Goal: Book appointment/travel/reservation

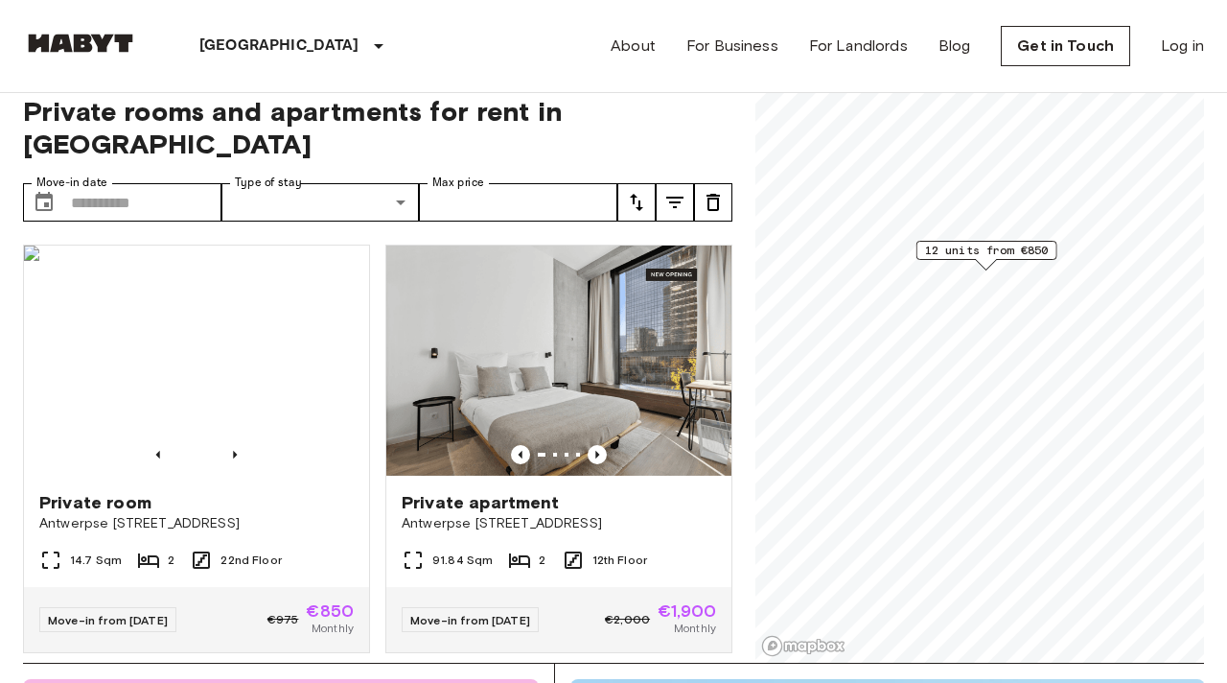
scroll to position [912, 0]
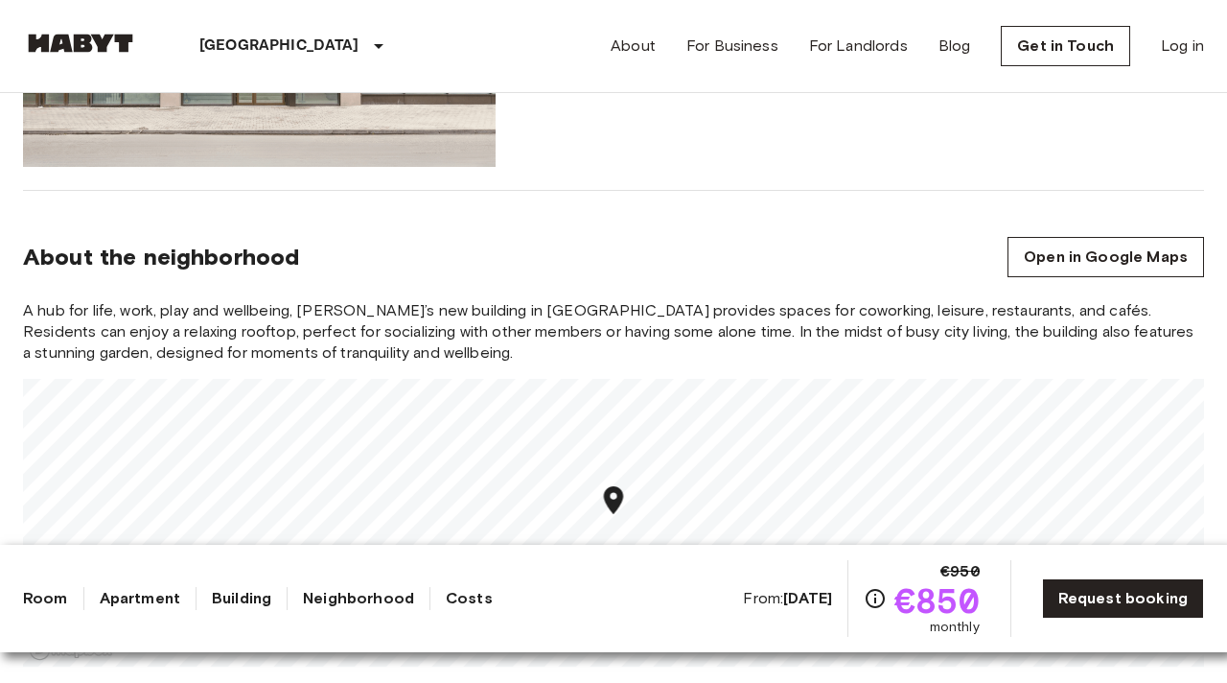
scroll to position [1981, 0]
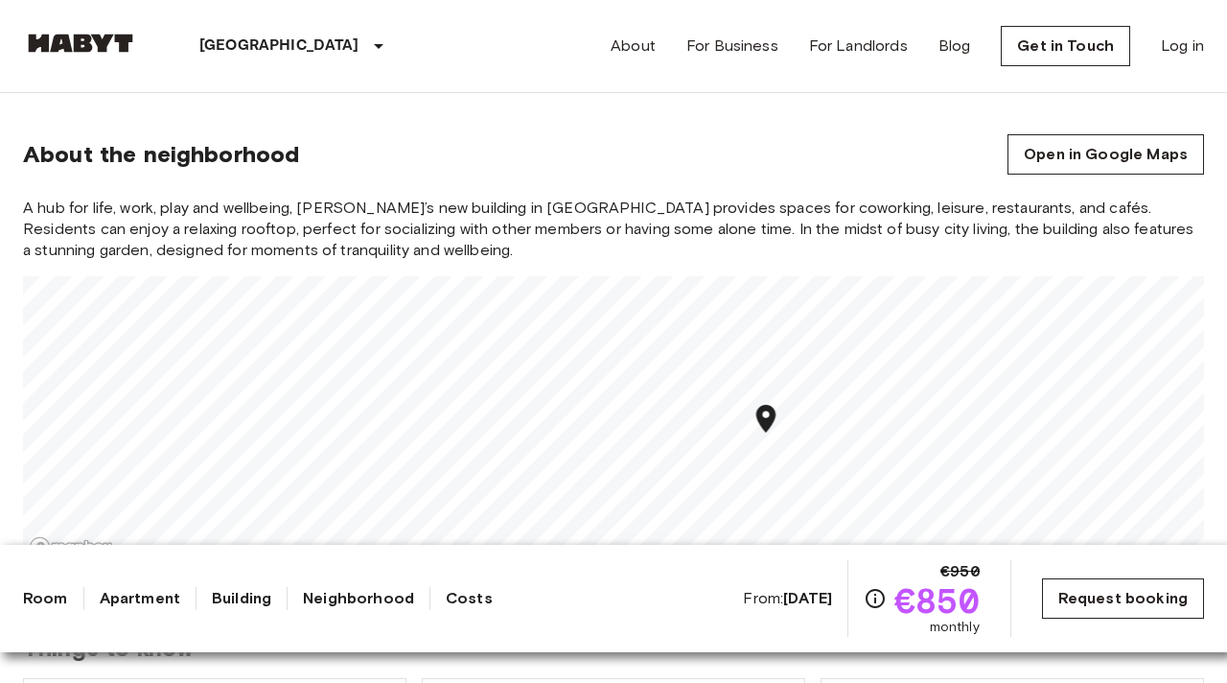
click at [1097, 600] on link "Request booking" at bounding box center [1123, 598] width 162 height 40
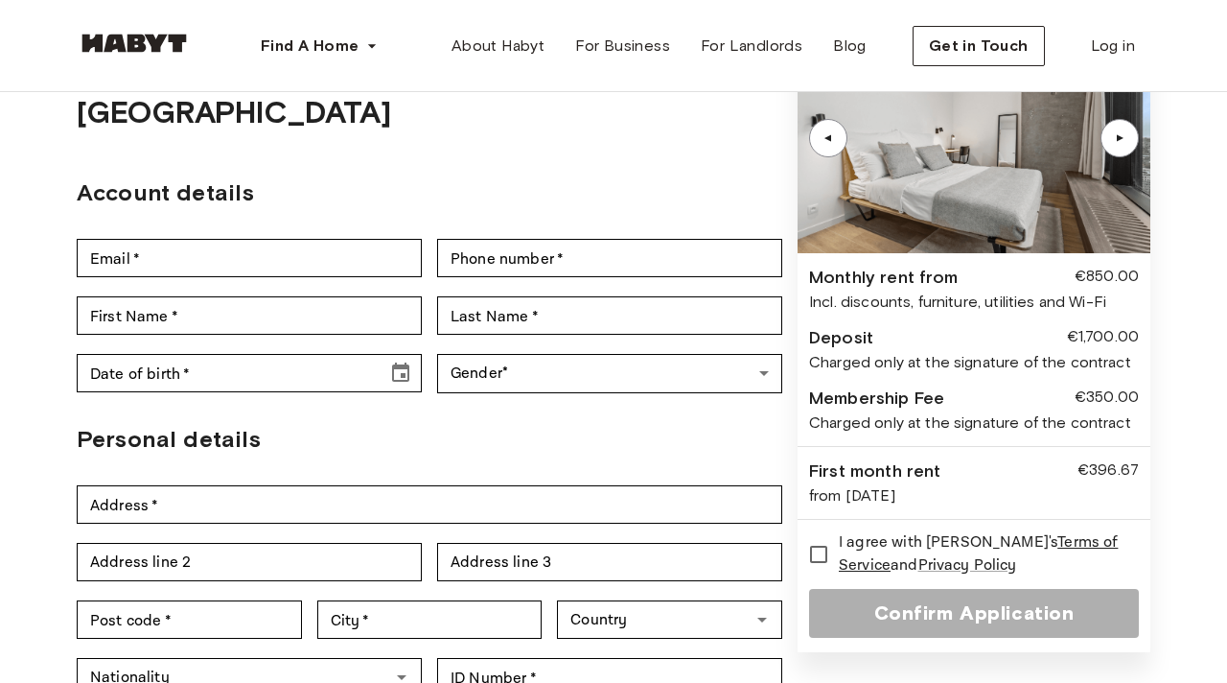
scroll to position [178, 0]
